Goal: Find specific page/section: Find specific page/section

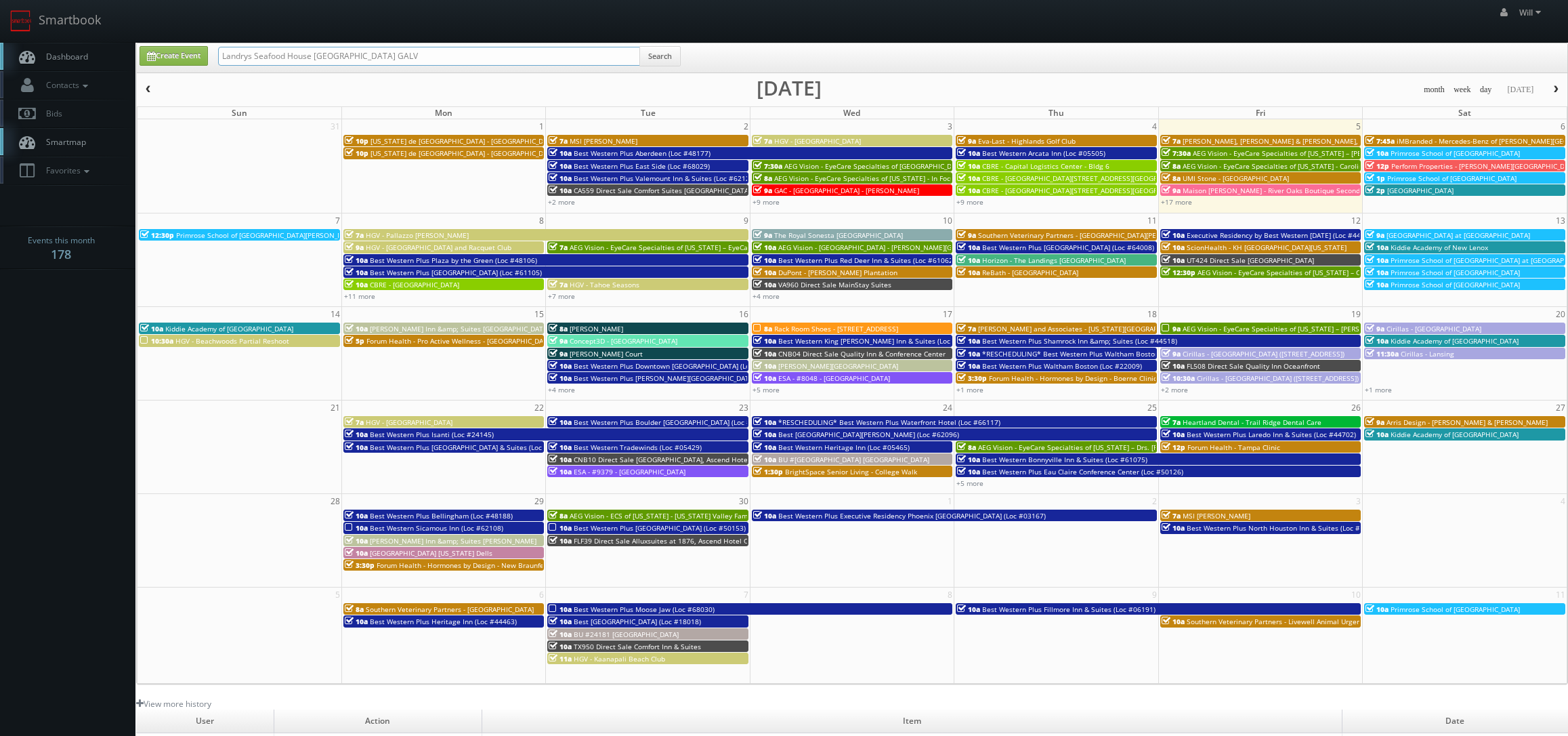
drag, startPoint x: 377, startPoint y: 51, endPoint x: -52, endPoint y: -4, distance: 432.5
click at [0, 0] on html "Smartbook Toggle Side Navigation Toggle Top Navigation Will Will Profile Logout…" at bounding box center [784, 482] width 1568 height 963
paste input "([DATE]) Tutera - [GEOGRAPHIC_DATA]"
drag, startPoint x: 265, startPoint y: 53, endPoint x: 24, endPoint y: 16, distance: 243.8
click at [24, 16] on body "Smartbook Toggle Side Navigation Toggle Top Navigation Will Will Profile Logout…" at bounding box center [784, 482] width 1568 height 963
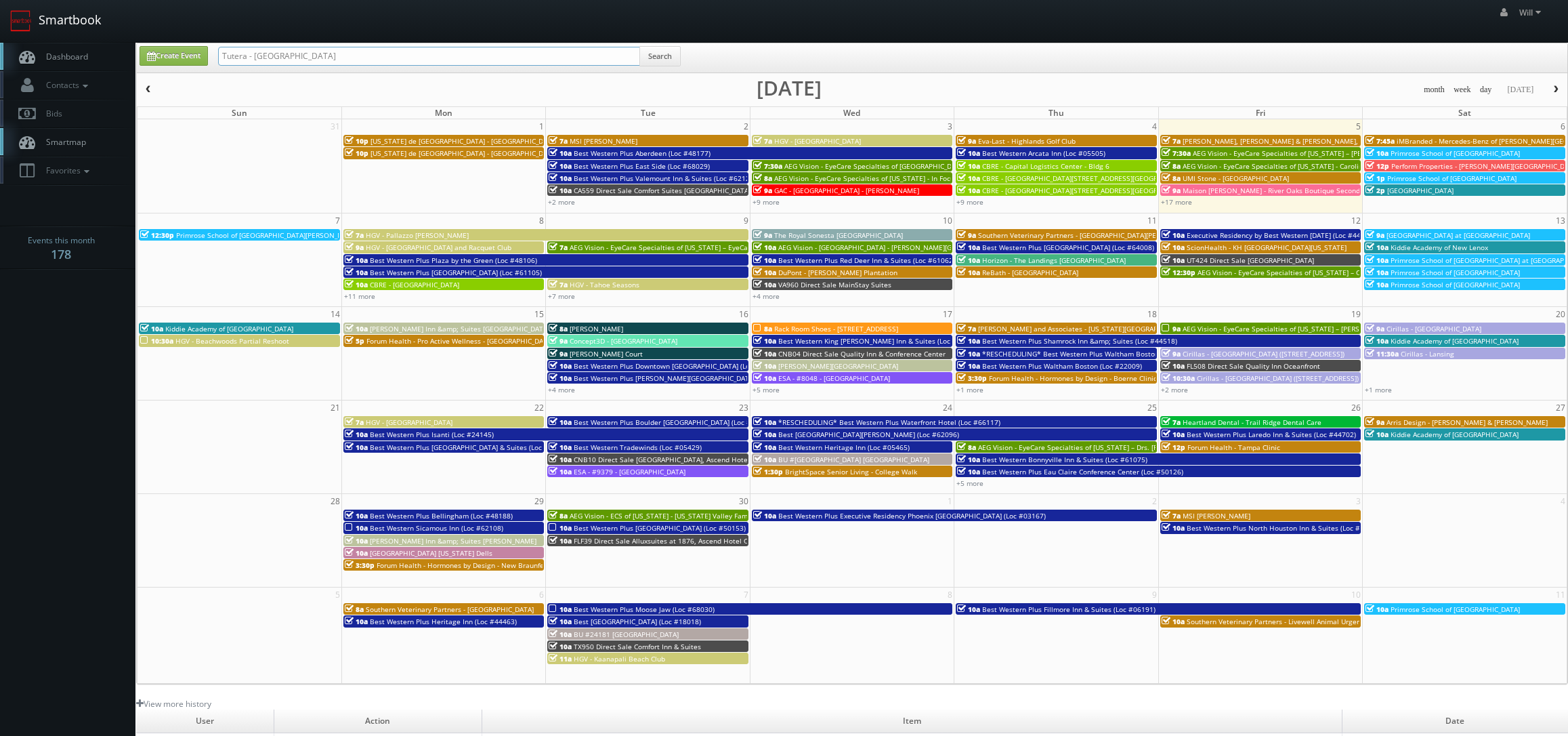
type input "Tutera - [GEOGRAPHIC_DATA]"
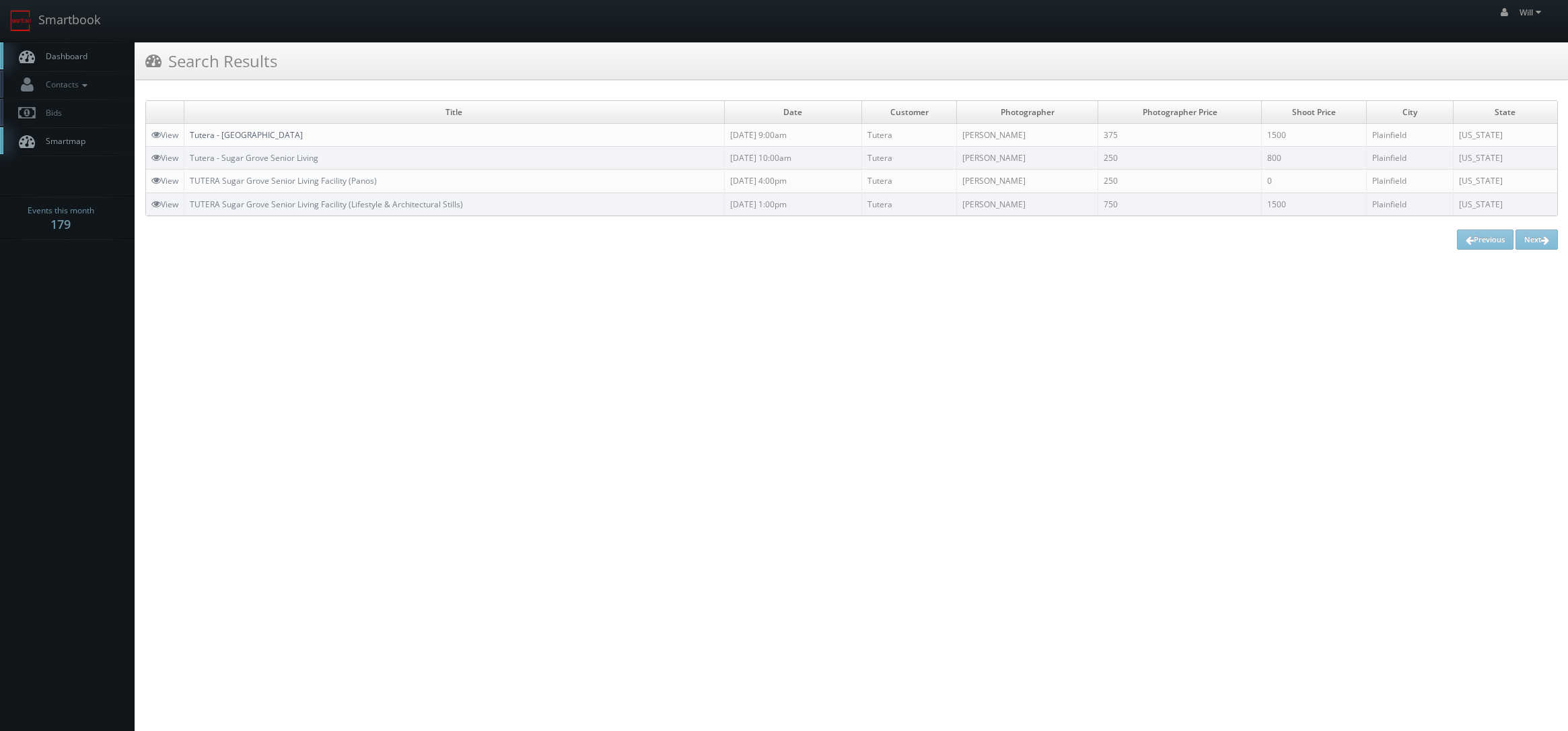
click at [246, 138] on link "Tutera - [GEOGRAPHIC_DATA]" at bounding box center [246, 135] width 113 height 11
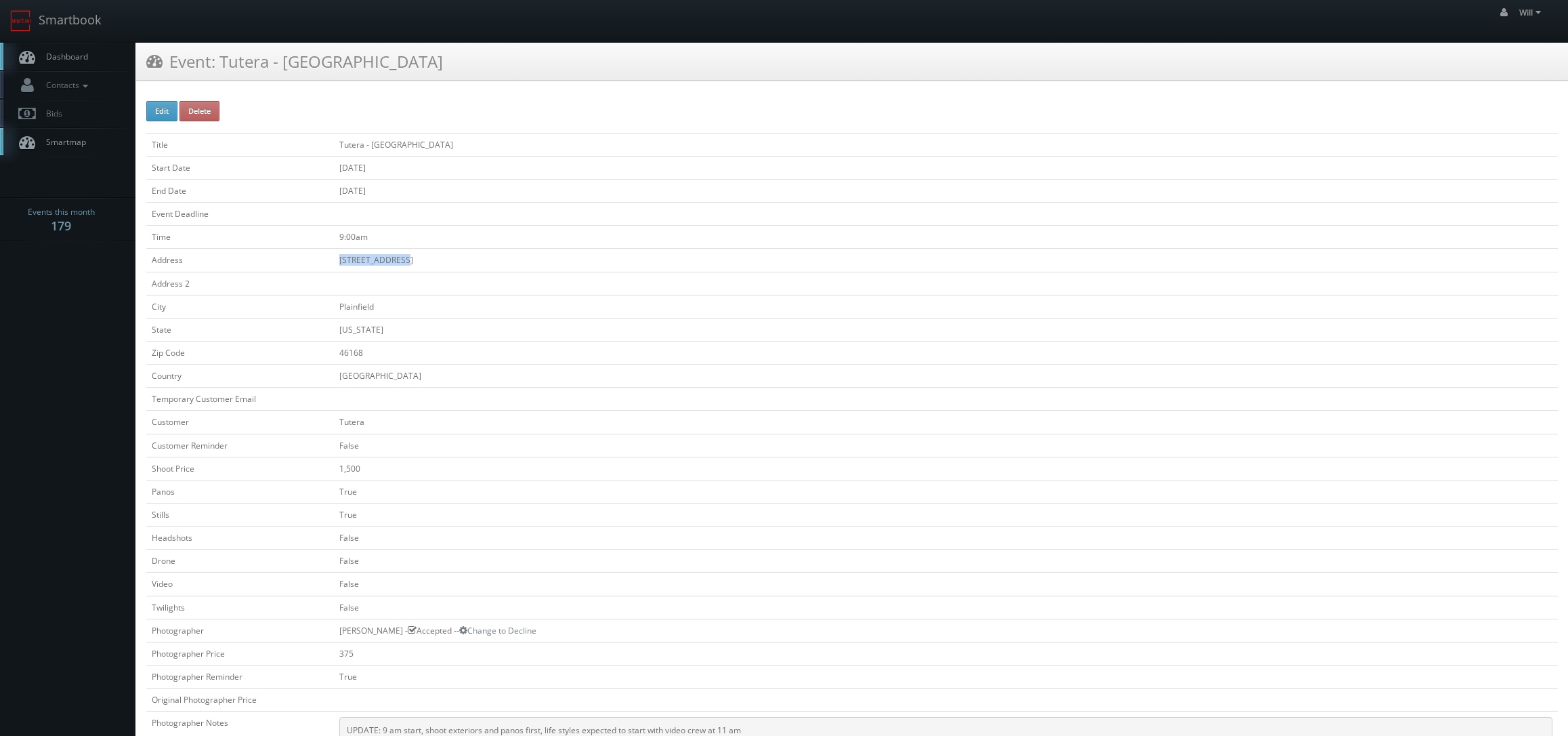
drag, startPoint x: 381, startPoint y: 258, endPoint x: 335, endPoint y: 259, distance: 46.0
click at [335, 259] on td "[STREET_ADDRESS]" at bounding box center [946, 260] width 1225 height 23
copy td "[STREET_ADDRESS]"
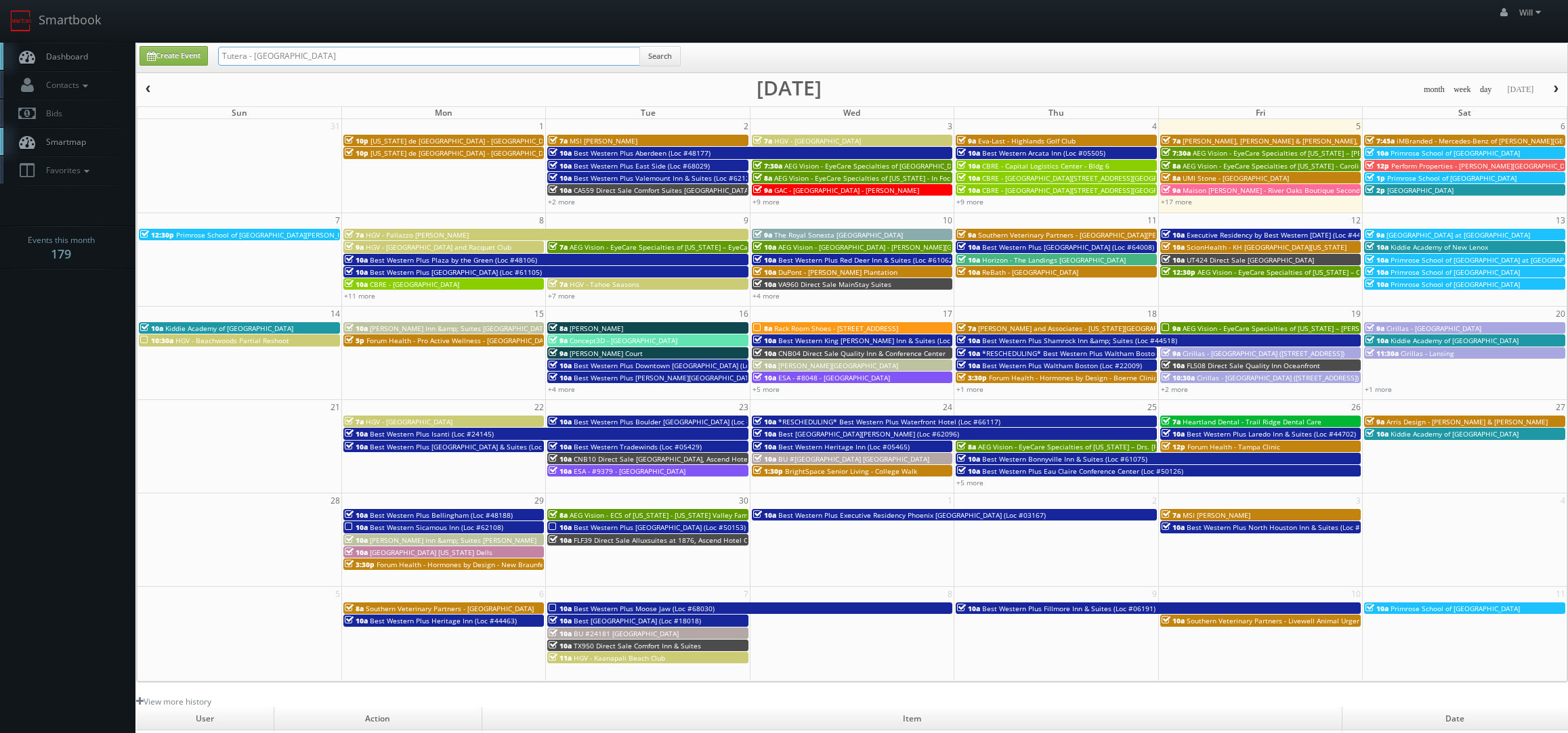
drag, startPoint x: 350, startPoint y: 59, endPoint x: 111, endPoint y: 15, distance: 243.0
click at [114, 19] on body "Smartbook Toggle Side Navigation Toggle Top Navigation Will Will Profile Logout…" at bounding box center [784, 481] width 1568 height 961
paste input "(08-13-25) Hampton Inn Junction City"
drag, startPoint x: 265, startPoint y: 57, endPoint x: -20, endPoint y: 45, distance: 285.3
click at [0, 45] on html "Smartbook Toggle Side Navigation Toggle Top Navigation Will Will Profile Logout…" at bounding box center [784, 481] width 1568 height 961
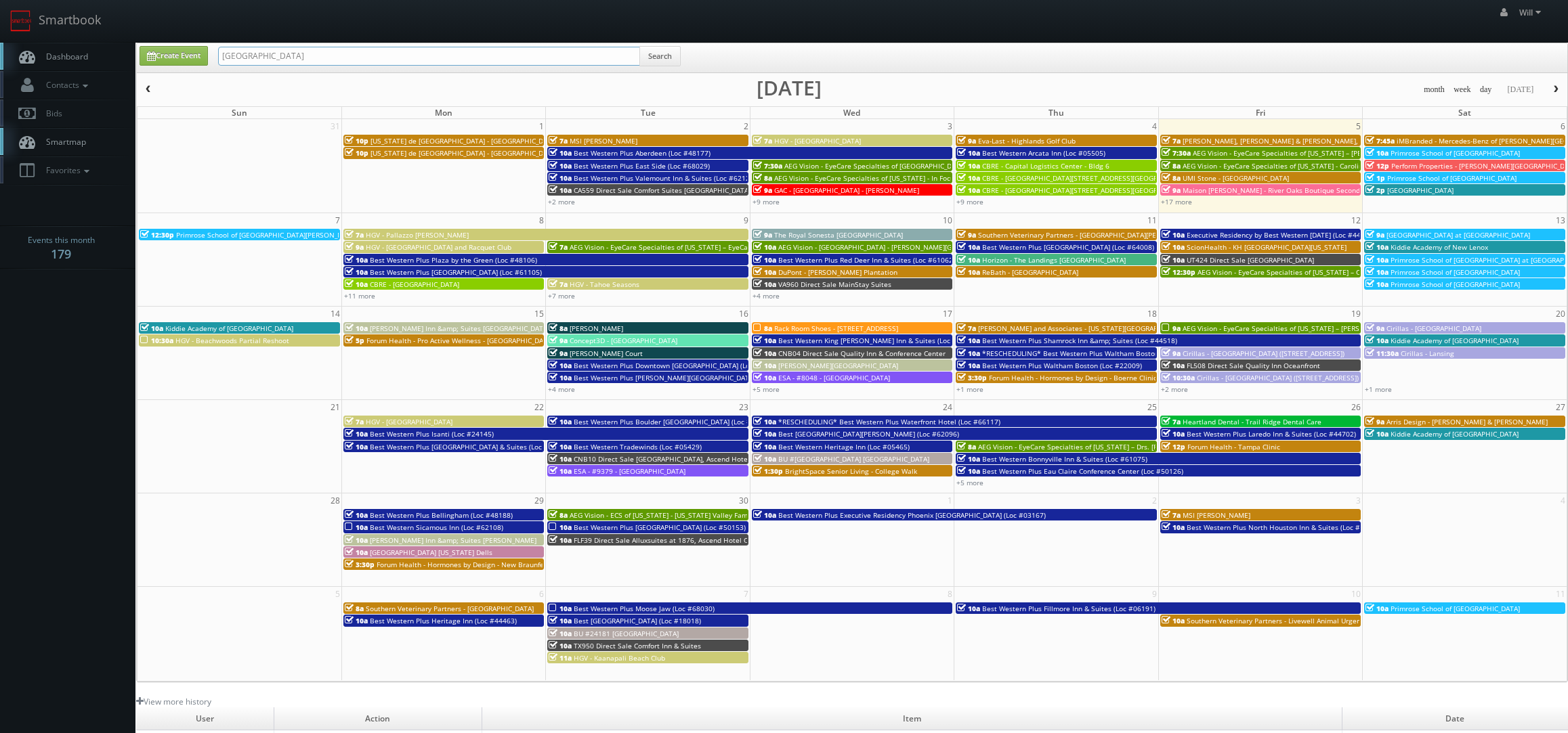
type input "Hampton Inn Junction City"
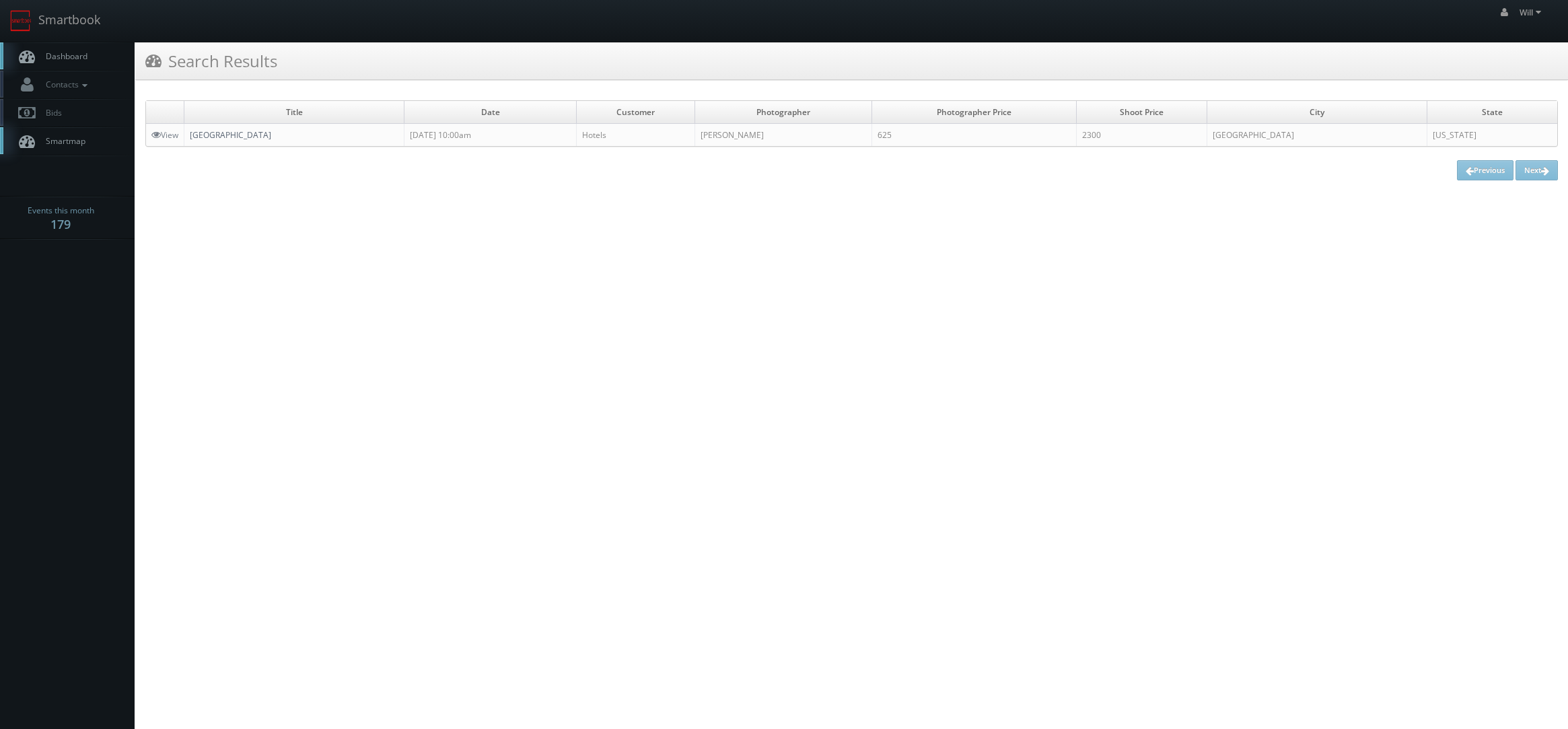
click at [235, 141] on td "[GEOGRAPHIC_DATA]" at bounding box center [294, 135] width 220 height 23
click at [235, 133] on link "[GEOGRAPHIC_DATA]" at bounding box center [231, 135] width 81 height 11
